Goal: Task Accomplishment & Management: Manage account settings

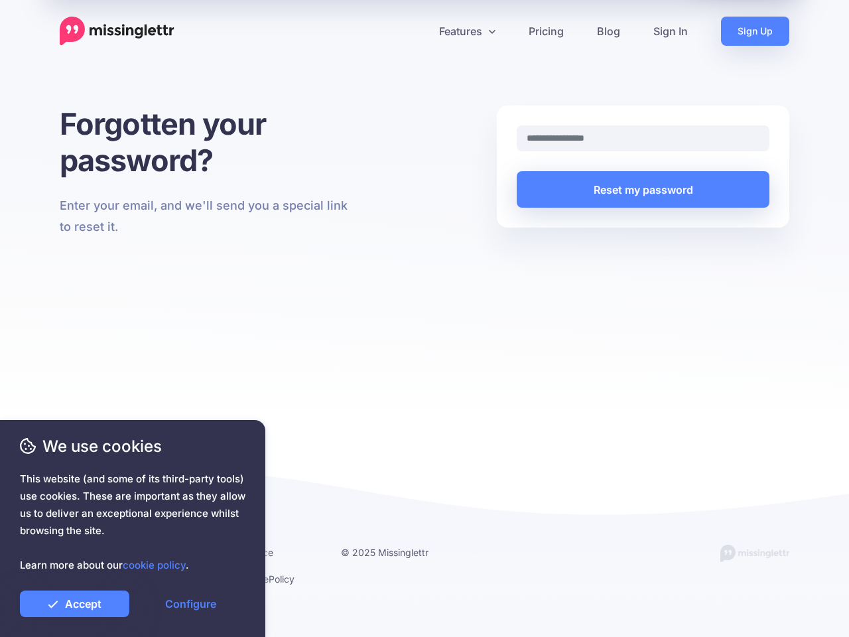
click at [424, 318] on div "Forgotten your password? Enter your email, and we'll send you a special link to…" at bounding box center [424, 259] width 849 height 308
click at [419, 31] on icon at bounding box center [419, 31] width 7 height 7
click at [467, 31] on link "Features" at bounding box center [467, 31] width 90 height 29
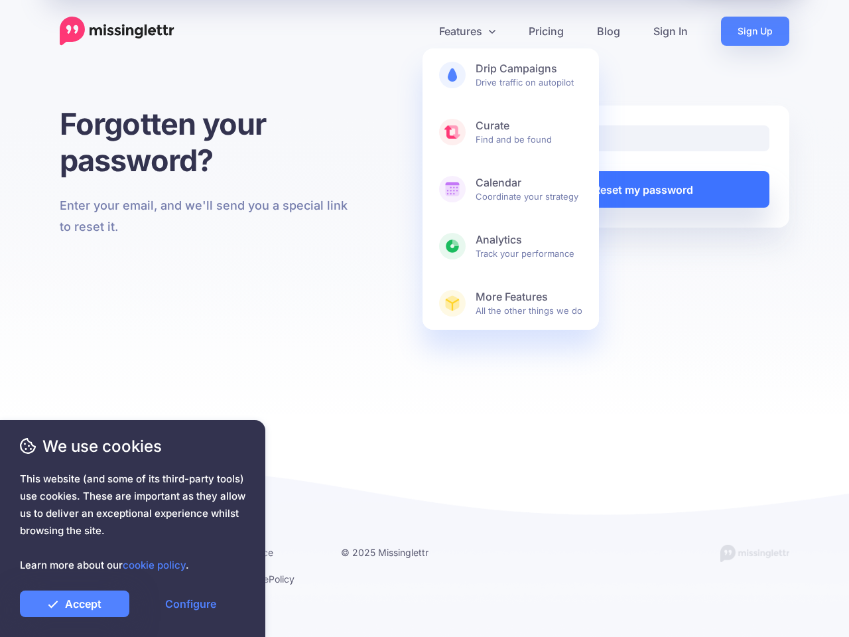
click at [643, 189] on button "Reset my password" at bounding box center [643, 189] width 253 height 36
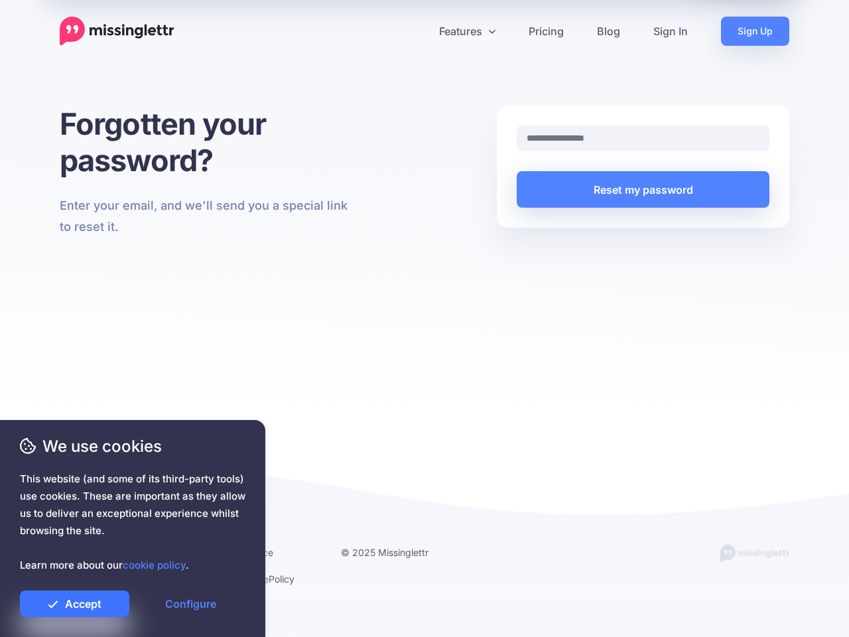
click at [74, 604] on link "Accept" at bounding box center [74, 603] width 109 height 27
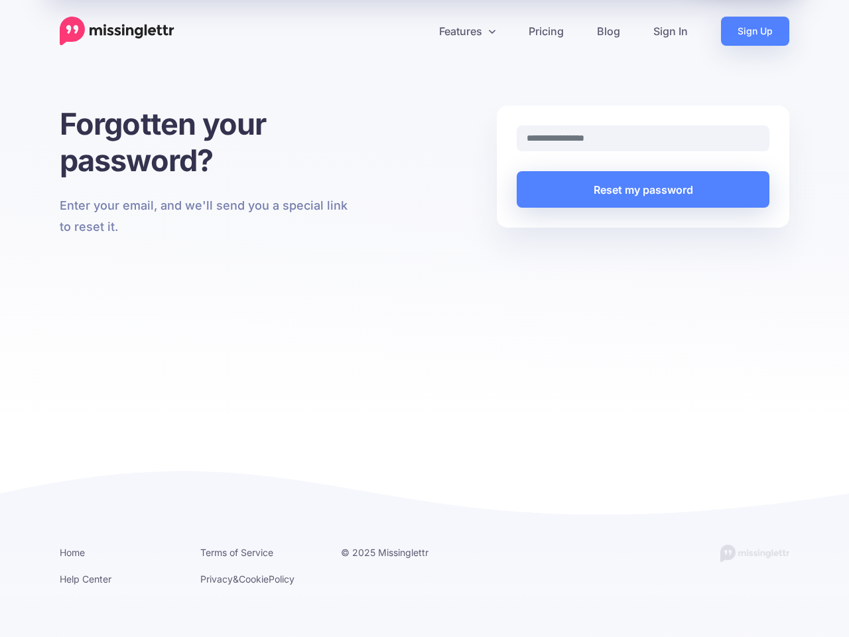
click at [190, 604] on link "Configure" at bounding box center [190, 603] width 109 height 27
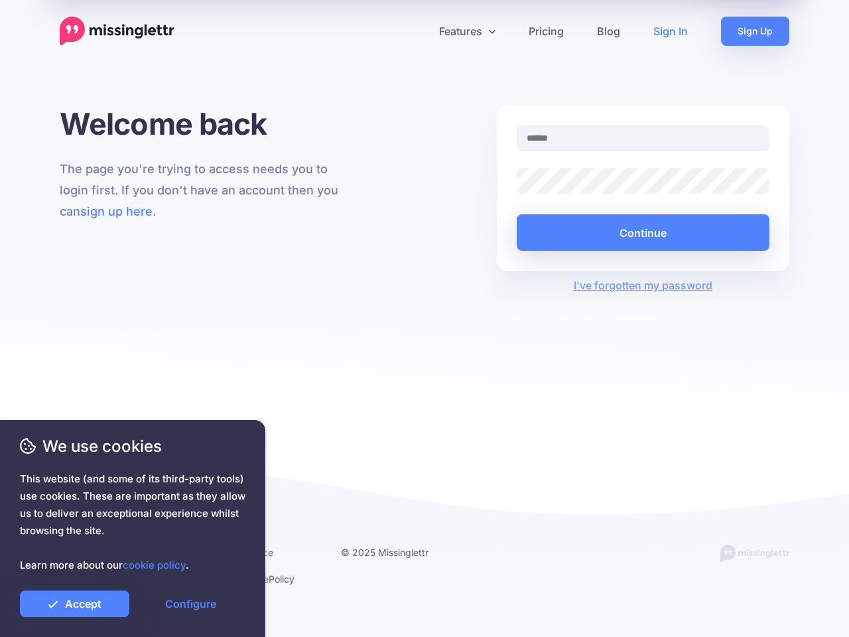
click at [424, 318] on div "Welcome back The page you're trying to access needs you to login first. If you …" at bounding box center [424, 281] width 849 height 353
click at [419, 31] on icon at bounding box center [419, 31] width 7 height 7
click at [467, 31] on link "Features" at bounding box center [467, 31] width 90 height 29
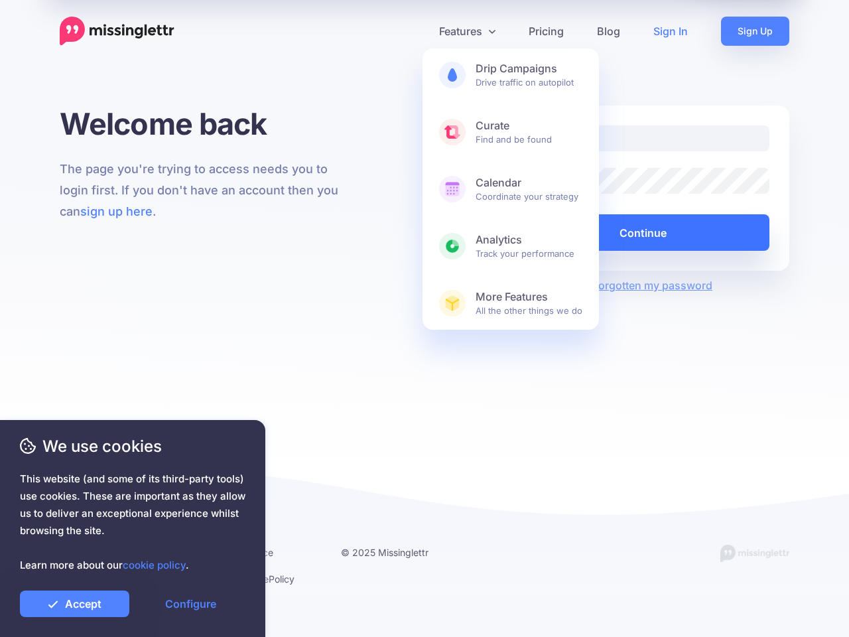
click at [643, 232] on button "Continue" at bounding box center [643, 232] width 253 height 36
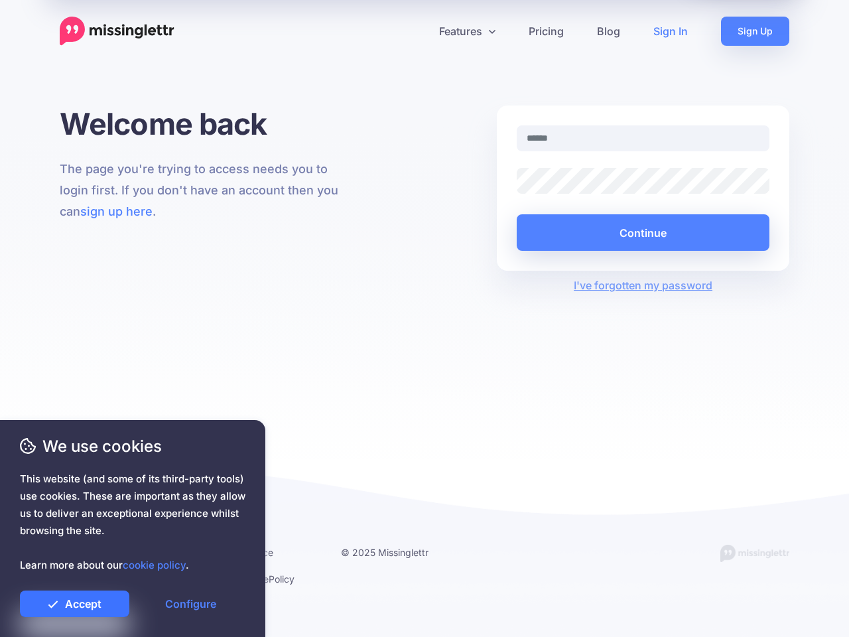
click at [74, 604] on link "Accept" at bounding box center [74, 603] width 109 height 27
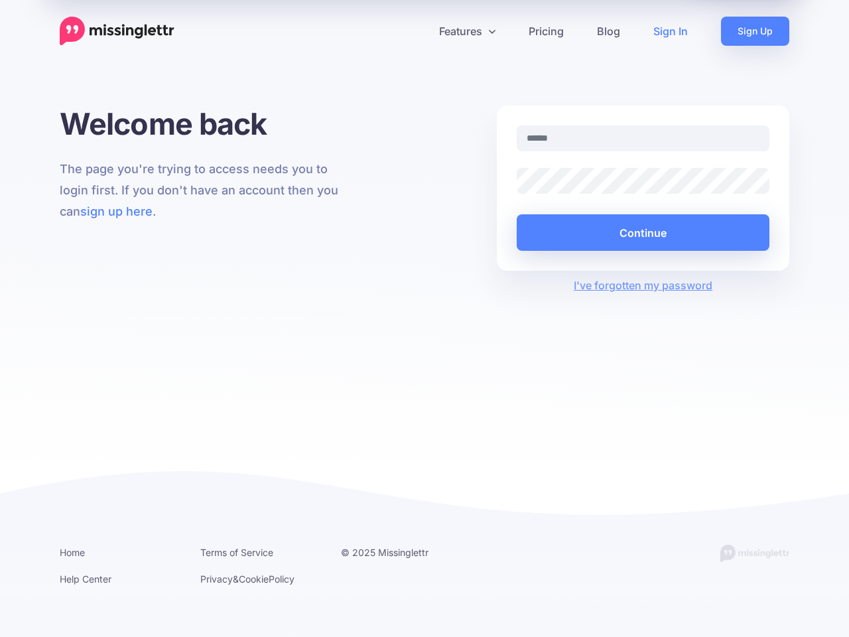
click at [190, 604] on link "Configure" at bounding box center [190, 603] width 109 height 27
